Goal: Find specific page/section: Find specific page/section

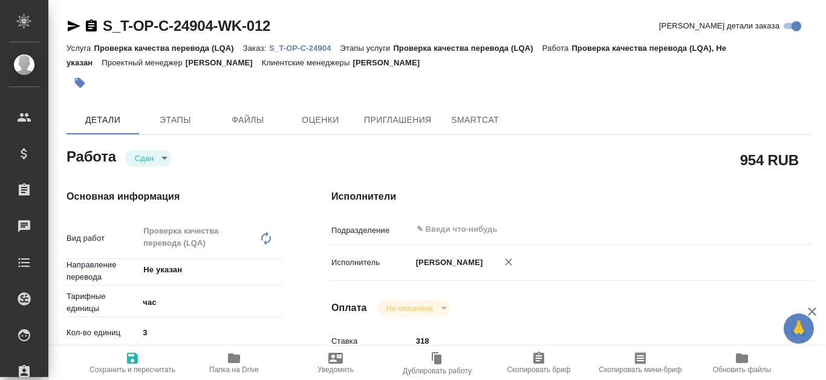
type textarea "x"
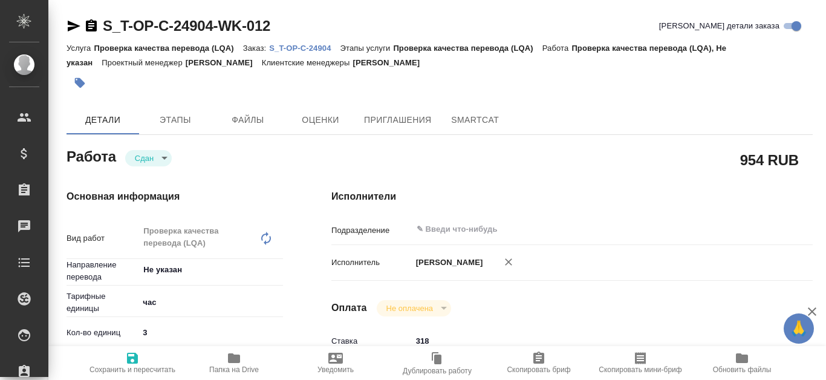
type textarea "x"
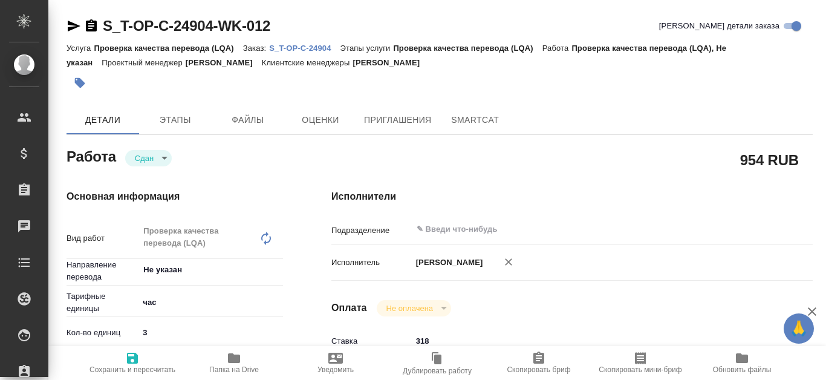
type textarea "x"
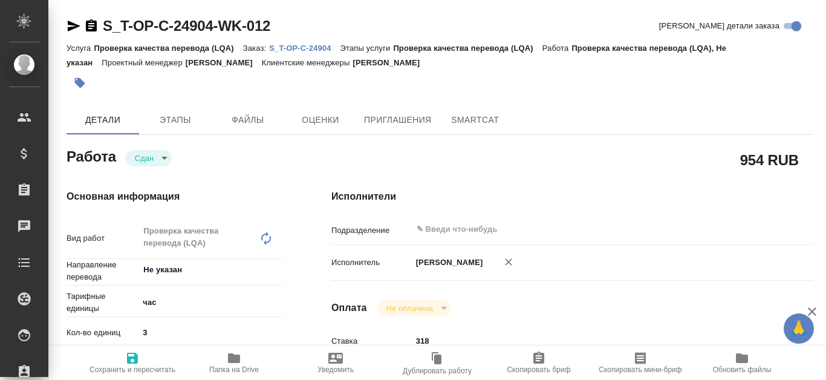
type textarea "x"
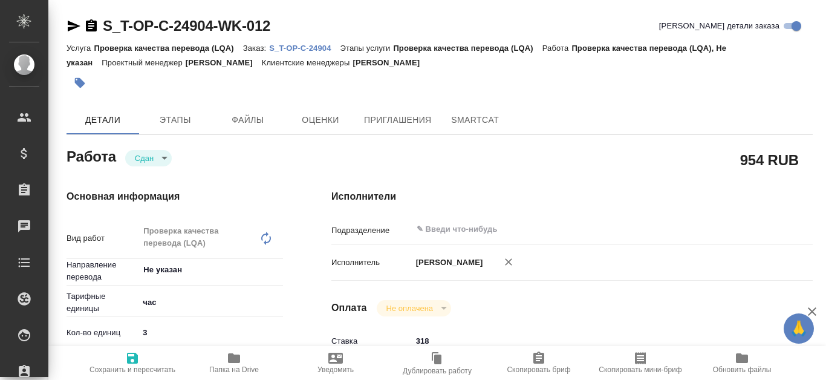
type textarea "x"
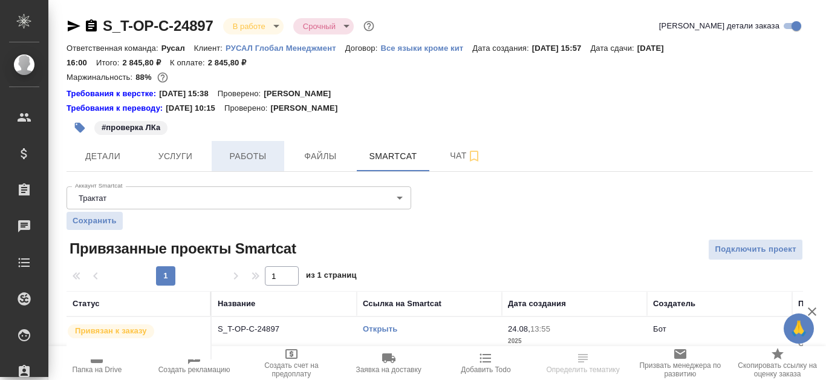
click at [243, 154] on span "Работы" at bounding box center [248, 156] width 58 height 15
click at [244, 151] on span "Работы" at bounding box center [248, 156] width 58 height 15
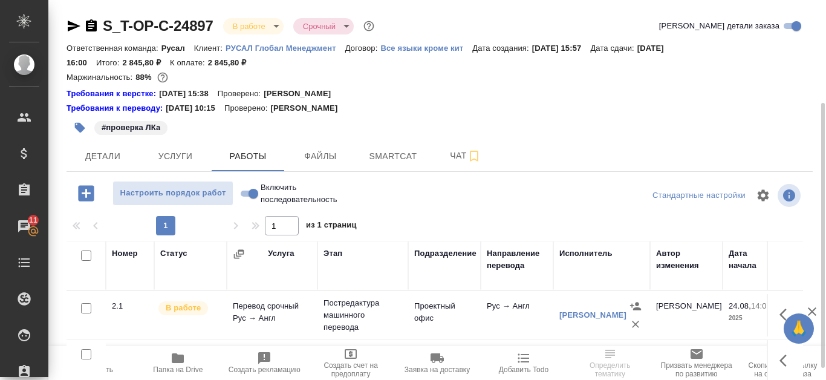
scroll to position [61, 0]
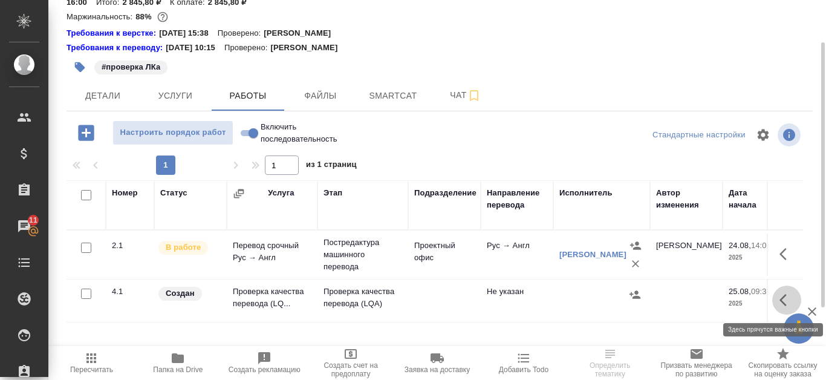
click at [787, 301] on icon "button" at bounding box center [787, 300] width 15 height 15
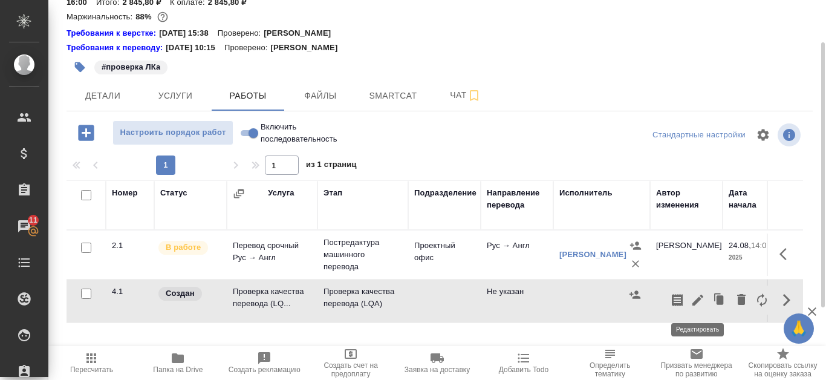
click at [695, 302] on icon "button" at bounding box center [698, 300] width 11 height 11
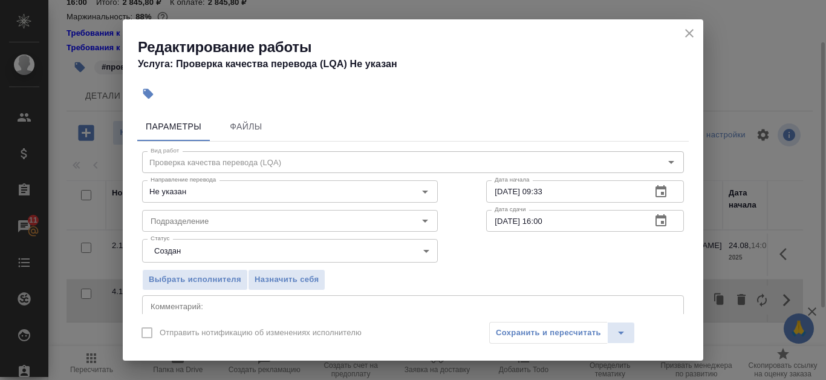
click at [687, 31] on icon "close" at bounding box center [689, 33] width 8 height 8
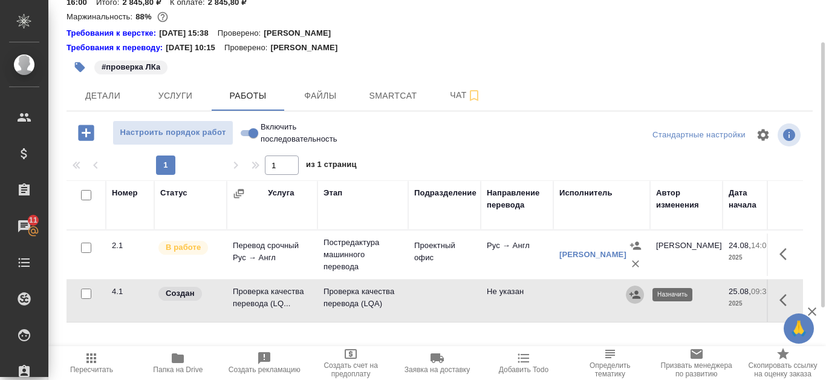
click at [638, 294] on icon "button" at bounding box center [635, 294] width 11 height 8
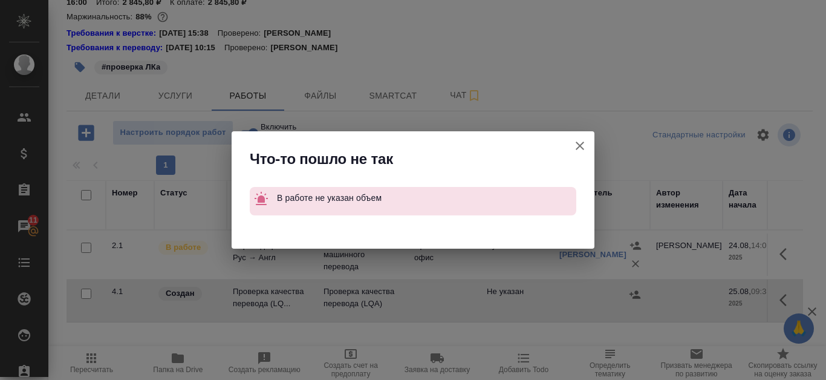
click at [582, 143] on icon "button" at bounding box center [580, 146] width 8 height 8
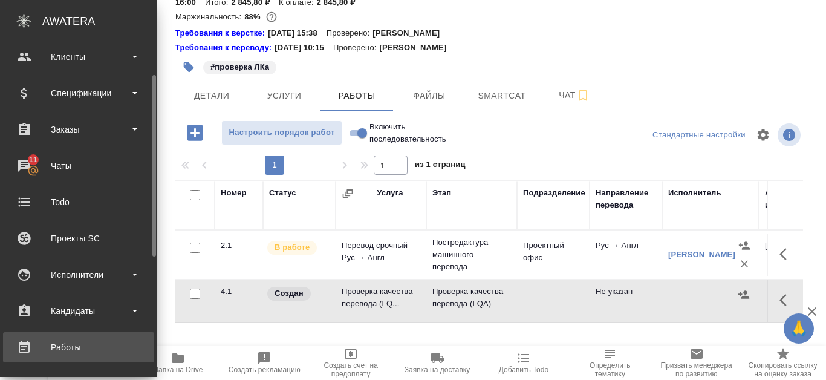
click at [85, 341] on div "Работы" at bounding box center [78, 347] width 139 height 18
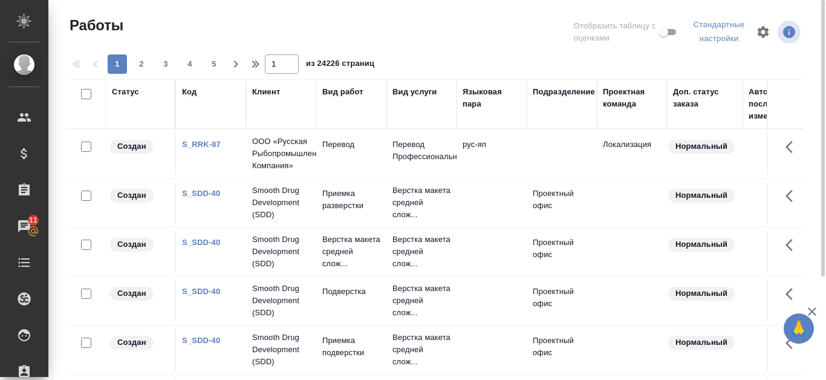
click at [187, 94] on div "Код" at bounding box center [189, 92] width 15 height 12
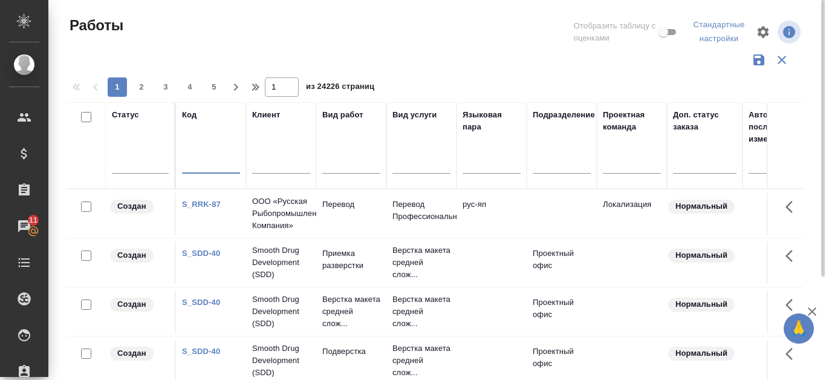
click at [198, 165] on input "text" at bounding box center [211, 166] width 58 height 15
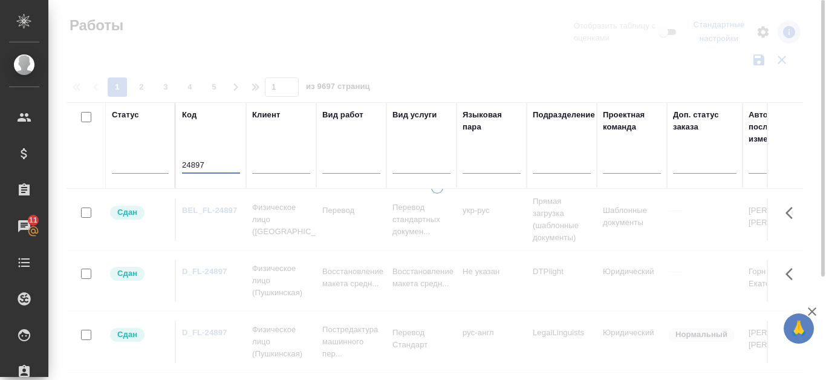
type input "24897"
click at [278, 159] on input "text" at bounding box center [281, 166] width 58 height 15
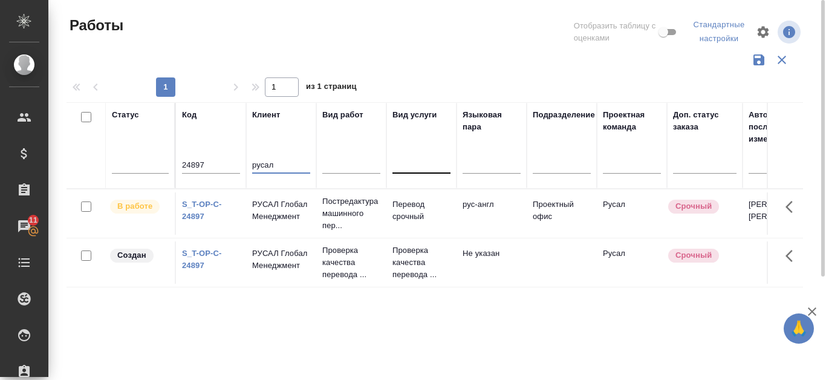
type input "русал"
click at [404, 160] on div at bounding box center [422, 162] width 58 height 18
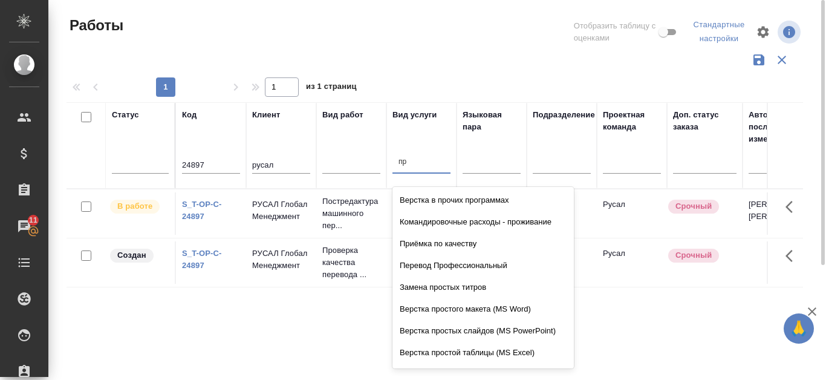
type input "п"
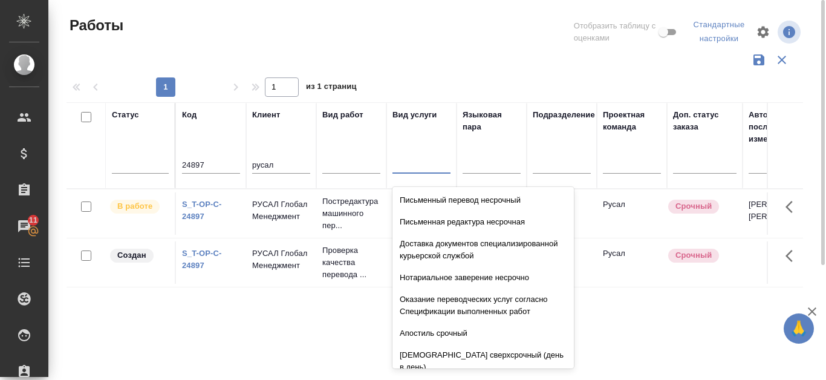
type input "Д"
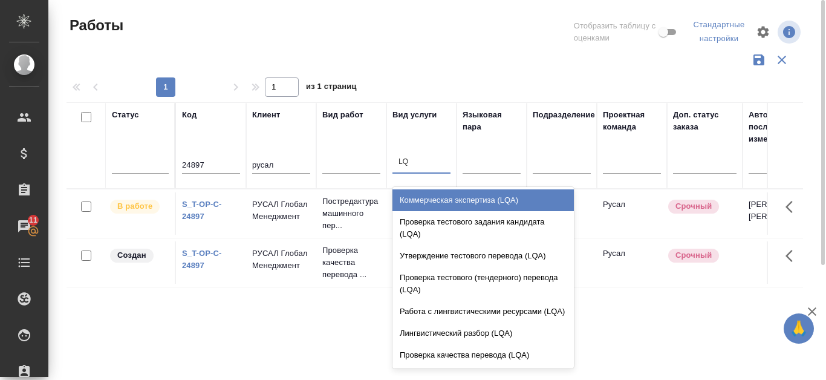
type input "LQA"
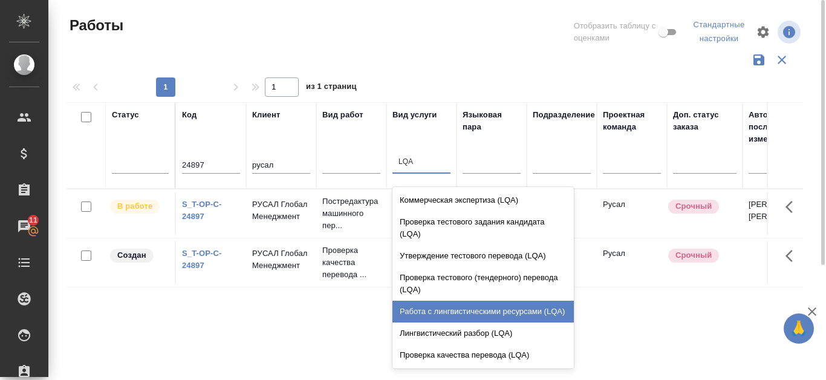
scroll to position [34, 0]
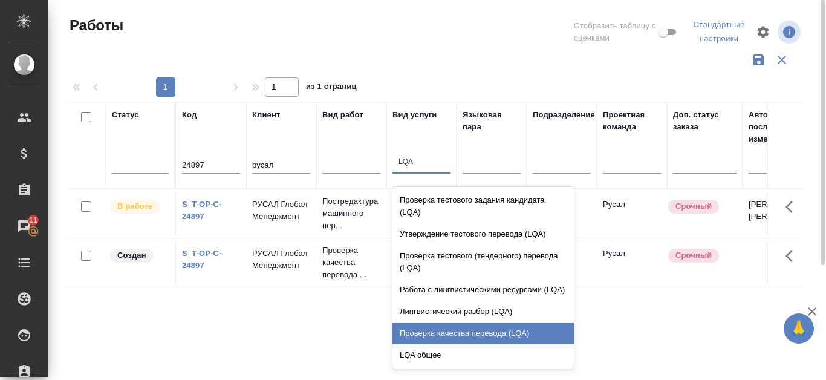
click at [509, 336] on div "Проверка качества перевода (LQA)" at bounding box center [484, 333] width 182 height 22
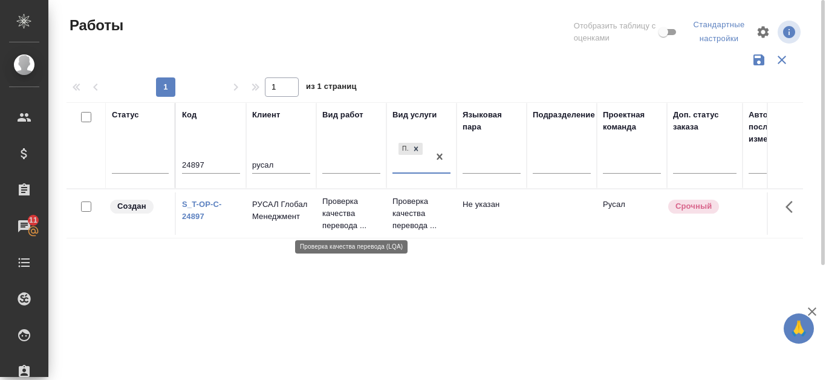
click at [339, 205] on p "Проверка качества перевода ..." at bounding box center [351, 213] width 58 height 36
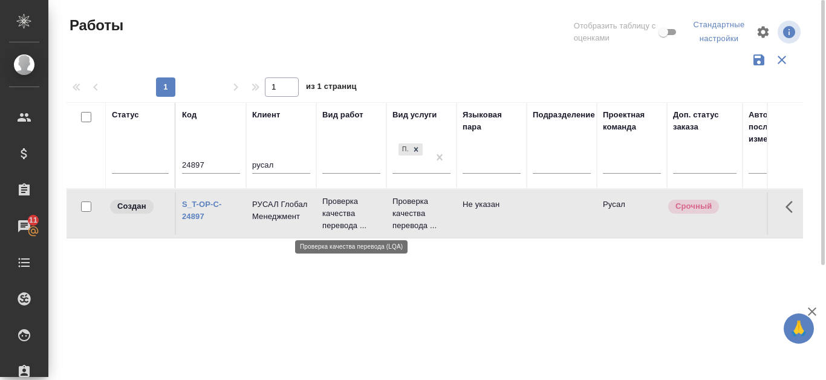
click at [339, 205] on p "Проверка качества перевода ..." at bounding box center [351, 213] width 58 height 36
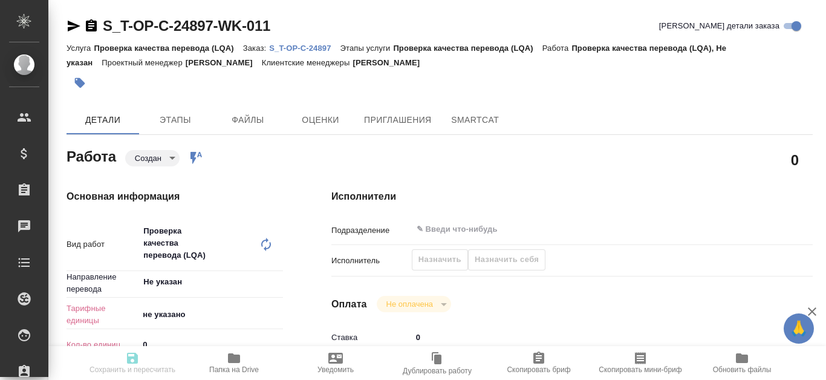
type textarea "x"
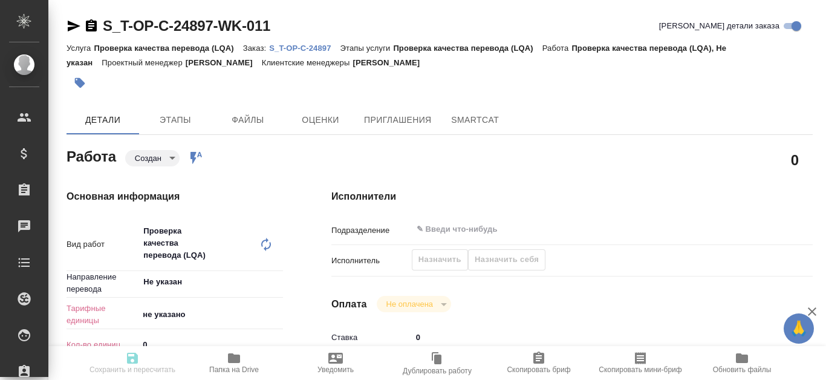
scroll to position [61, 0]
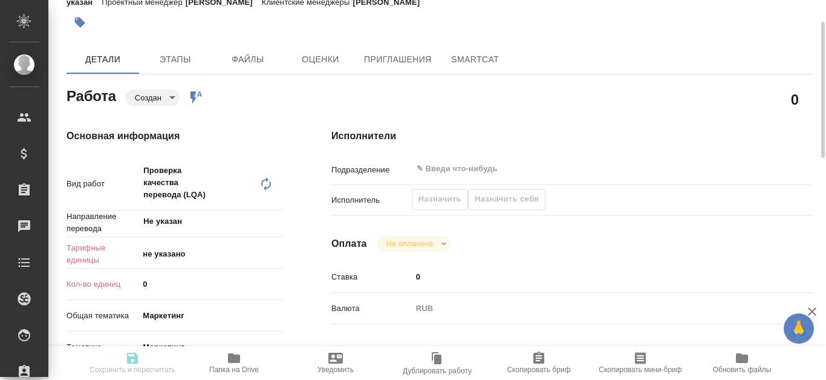
type textarea "x"
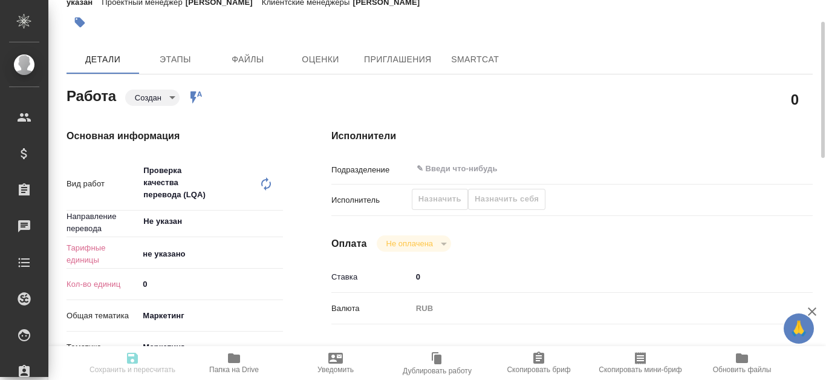
type textarea "x"
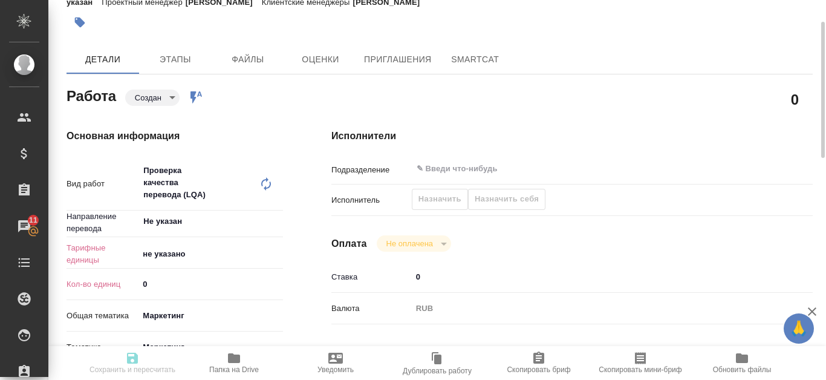
scroll to position [0, 0]
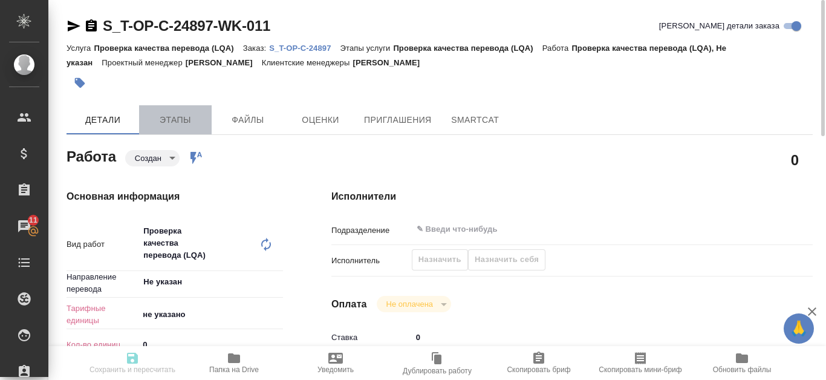
click at [175, 124] on span "Этапы" at bounding box center [175, 120] width 58 height 15
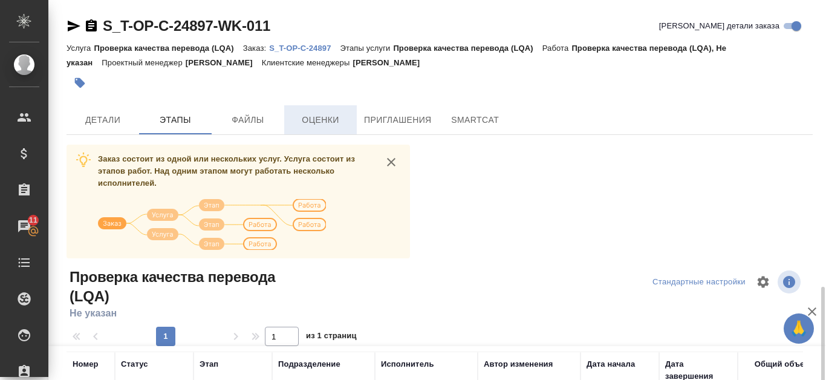
scroll to position [182, 0]
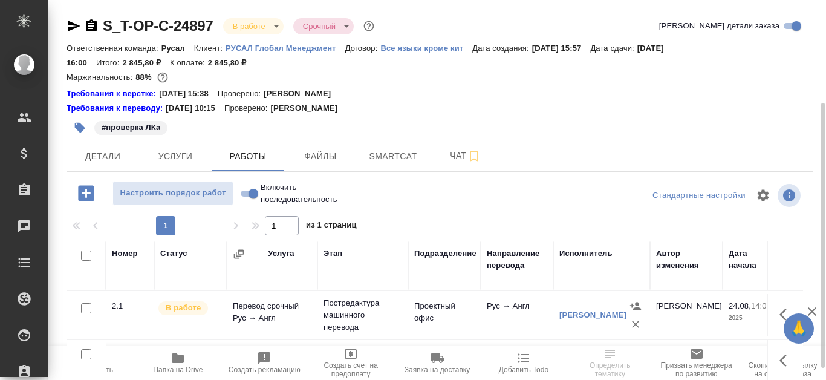
scroll to position [61, 0]
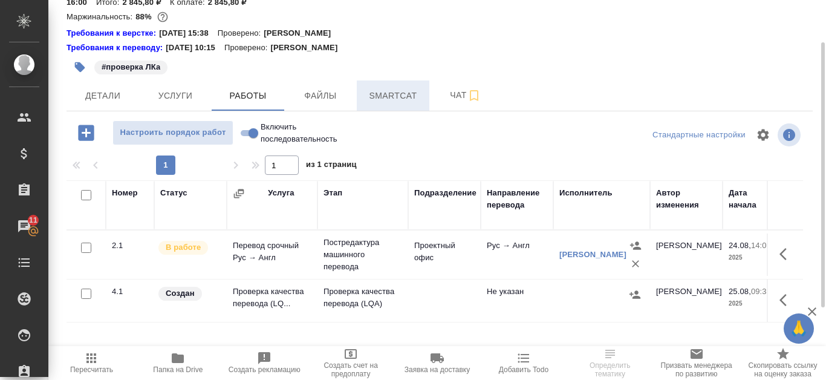
click at [376, 98] on span "Smartcat" at bounding box center [393, 95] width 58 height 15
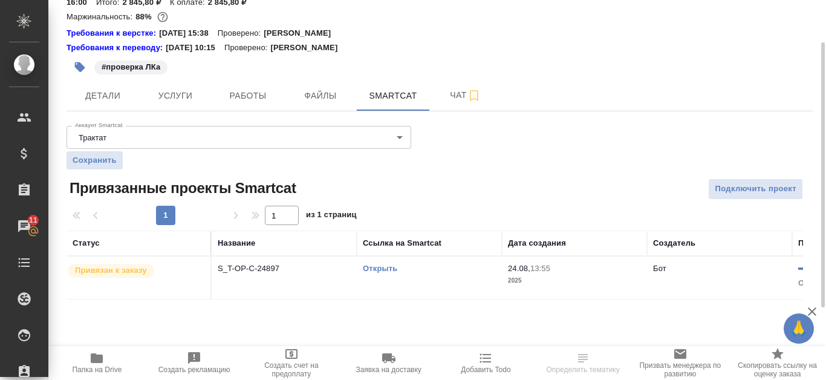
click at [390, 266] on link "Открыть" at bounding box center [380, 268] width 34 height 9
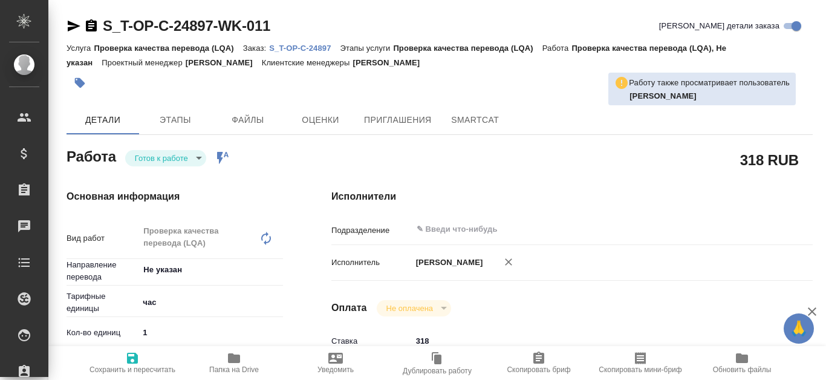
type textarea "x"
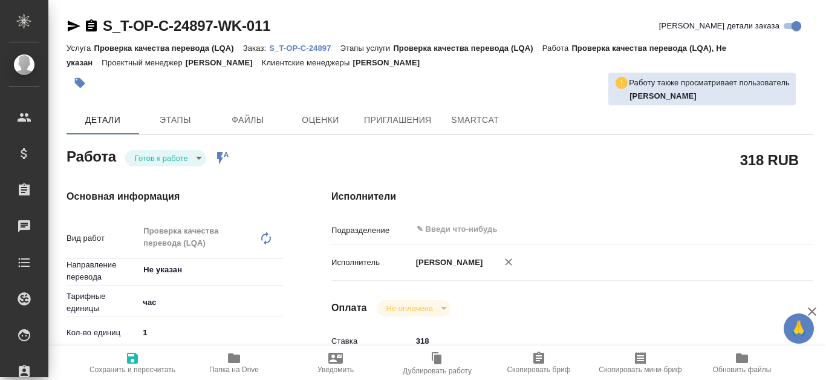
type textarea "x"
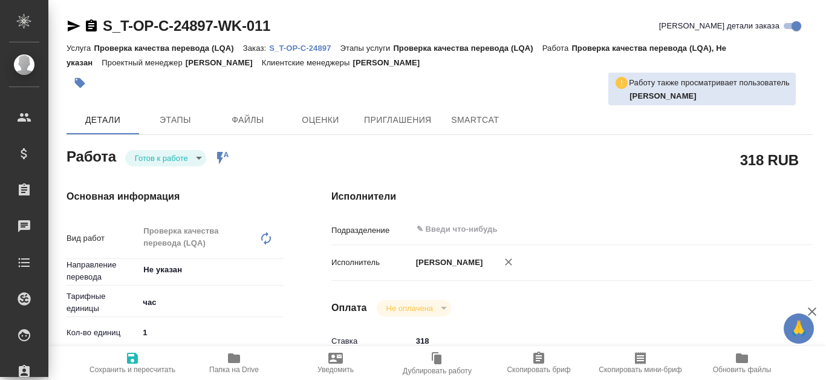
scroll to position [61, 0]
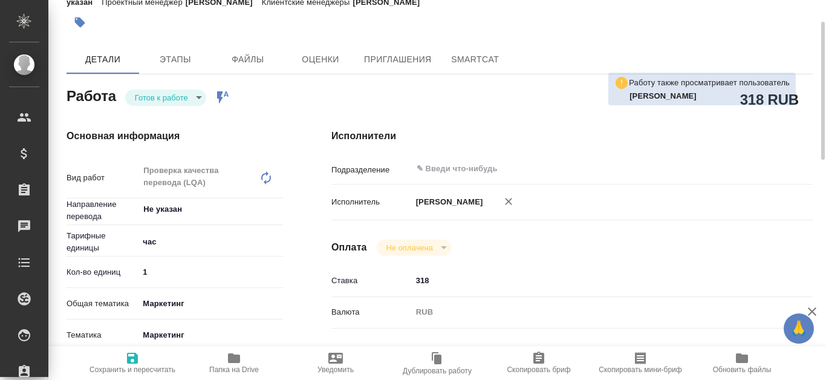
type textarea "x"
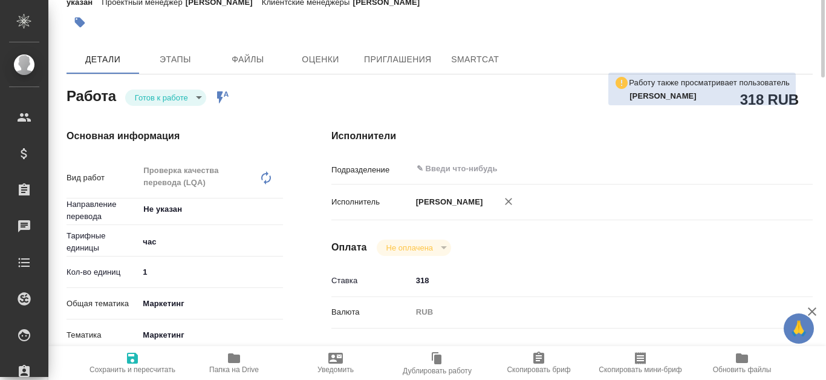
scroll to position [0, 0]
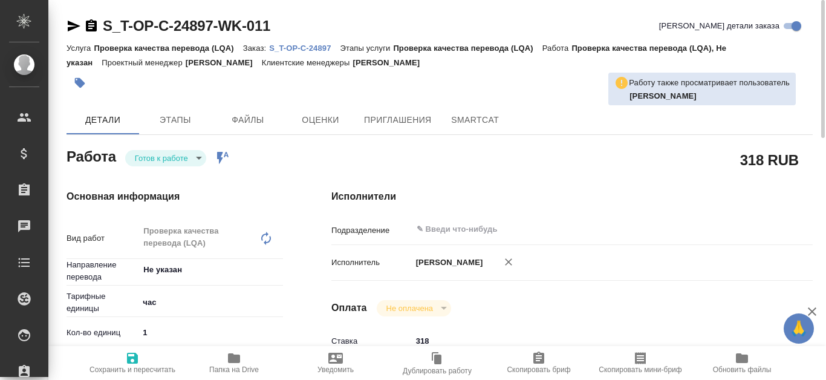
type textarea "x"
